Goal: Transaction & Acquisition: Download file/media

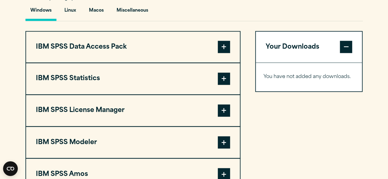
scroll to position [469, 0]
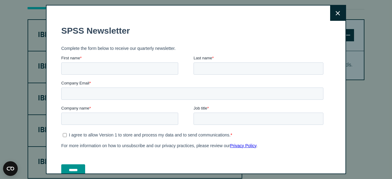
click at [330, 15] on button "Close" at bounding box center [337, 13] width 15 height 15
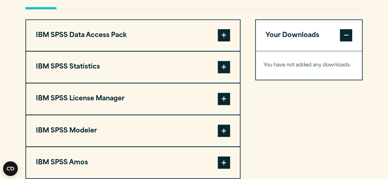
click at [228, 73] on span at bounding box center [224, 67] width 12 height 12
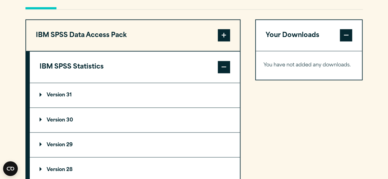
click at [70, 123] on p "Version 30" at bounding box center [56, 120] width 33 height 5
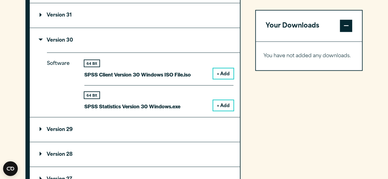
scroll to position [550, 0]
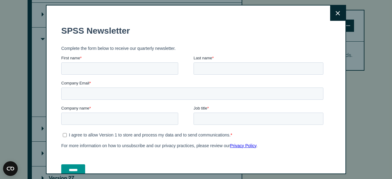
click at [336, 14] on icon at bounding box center [338, 13] width 4 height 5
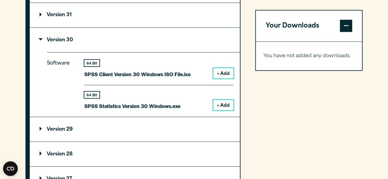
click at [220, 78] on button "+ Add" at bounding box center [223, 73] width 20 height 10
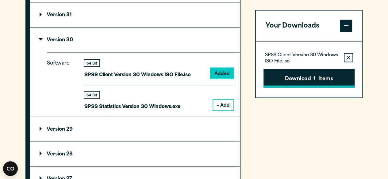
click at [300, 81] on button "Download 1 Items" at bounding box center [308, 78] width 91 height 19
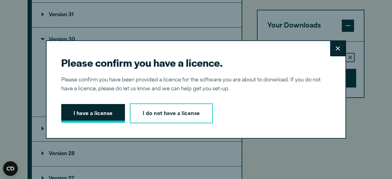
click at [88, 110] on button "I have a license" at bounding box center [93, 113] width 64 height 19
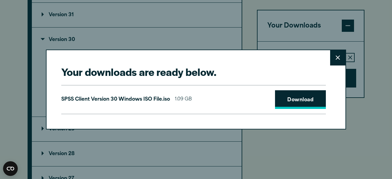
click at [284, 96] on link "Download" at bounding box center [300, 99] width 51 height 19
click at [335, 53] on button "Close" at bounding box center [337, 57] width 15 height 15
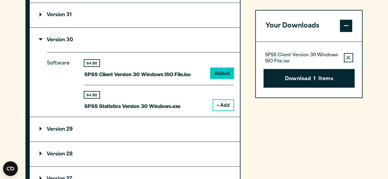
click at [345, 57] on button "Remove this item from your software download list" at bounding box center [347, 57] width 9 height 9
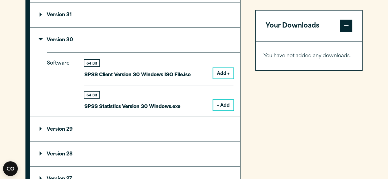
click at [220, 110] on button "+ Add" at bounding box center [223, 105] width 20 height 10
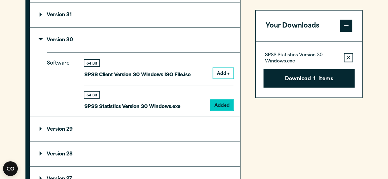
drag, startPoint x: 303, startPoint y: 79, endPoint x: 330, endPoint y: 78, distance: 27.3
click at [330, 78] on button "Download 1 Items" at bounding box center [308, 78] width 91 height 19
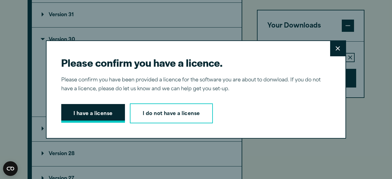
click at [104, 115] on button "I have a license" at bounding box center [93, 113] width 64 height 19
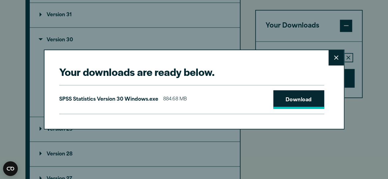
click at [284, 97] on link "Download" at bounding box center [298, 99] width 51 height 19
